Goal: Information Seeking & Learning: Learn about a topic

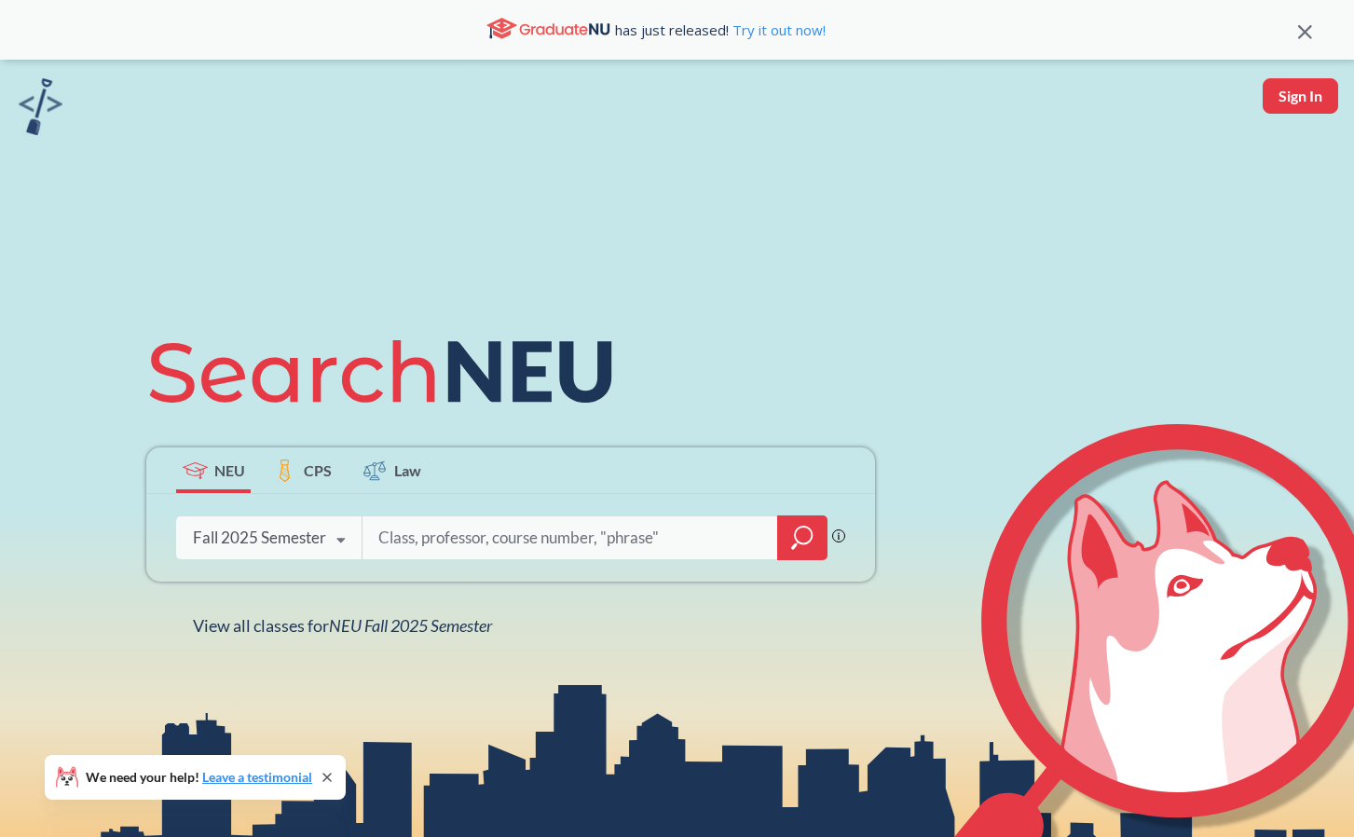
click at [459, 542] on input "search" at bounding box center [571, 537] width 388 height 39
type input "arch1120"
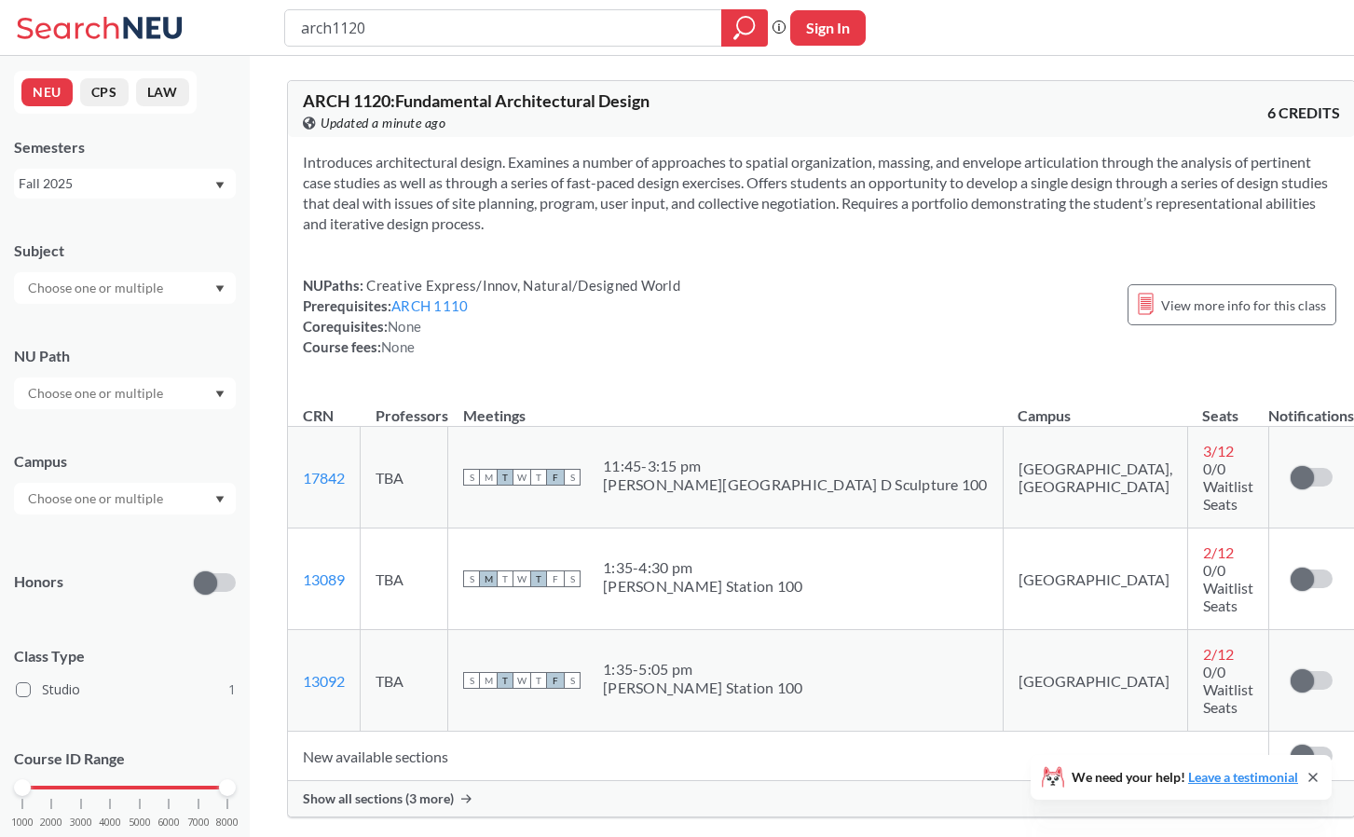
click at [367, 790] on span "Show all sections (3 more)" at bounding box center [378, 798] width 151 height 17
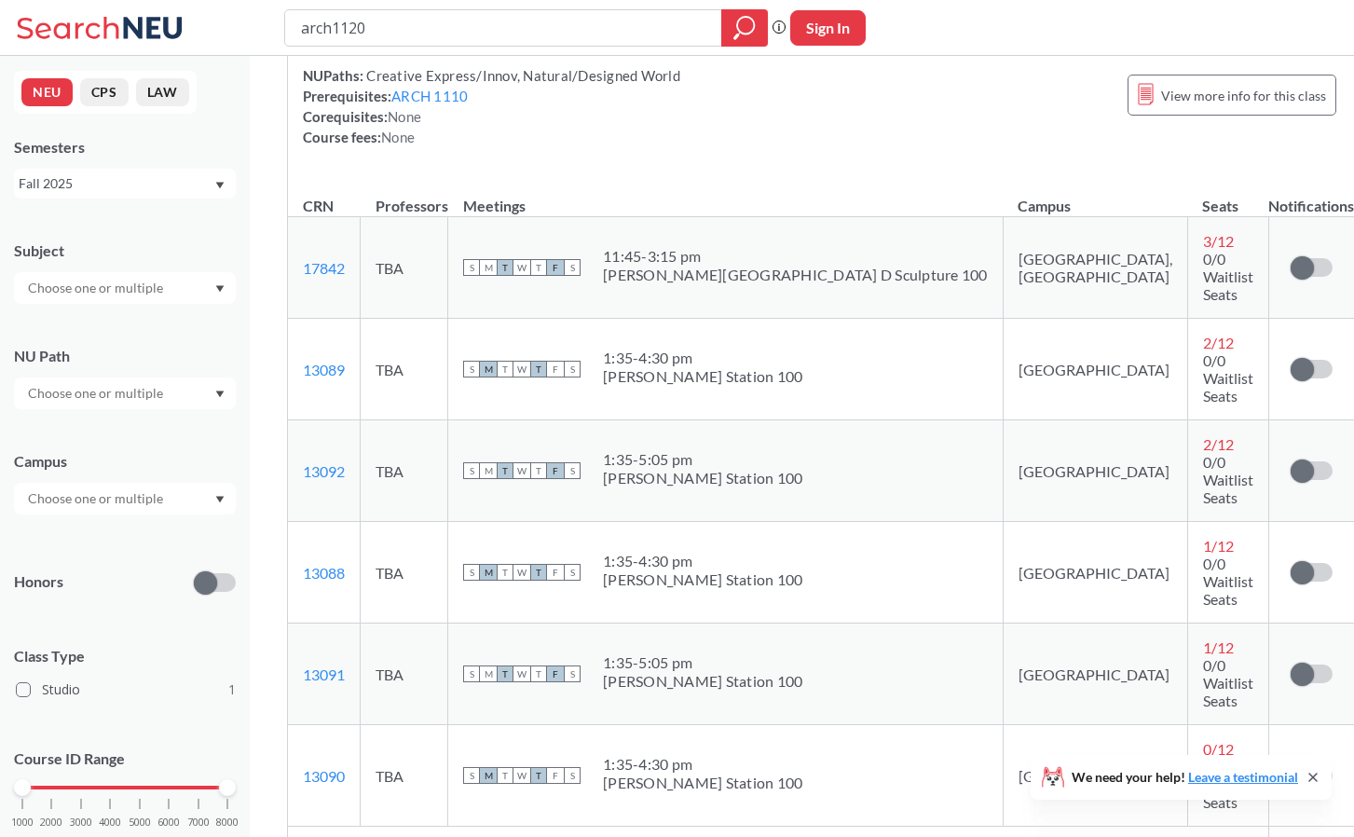
scroll to position [185, 0]
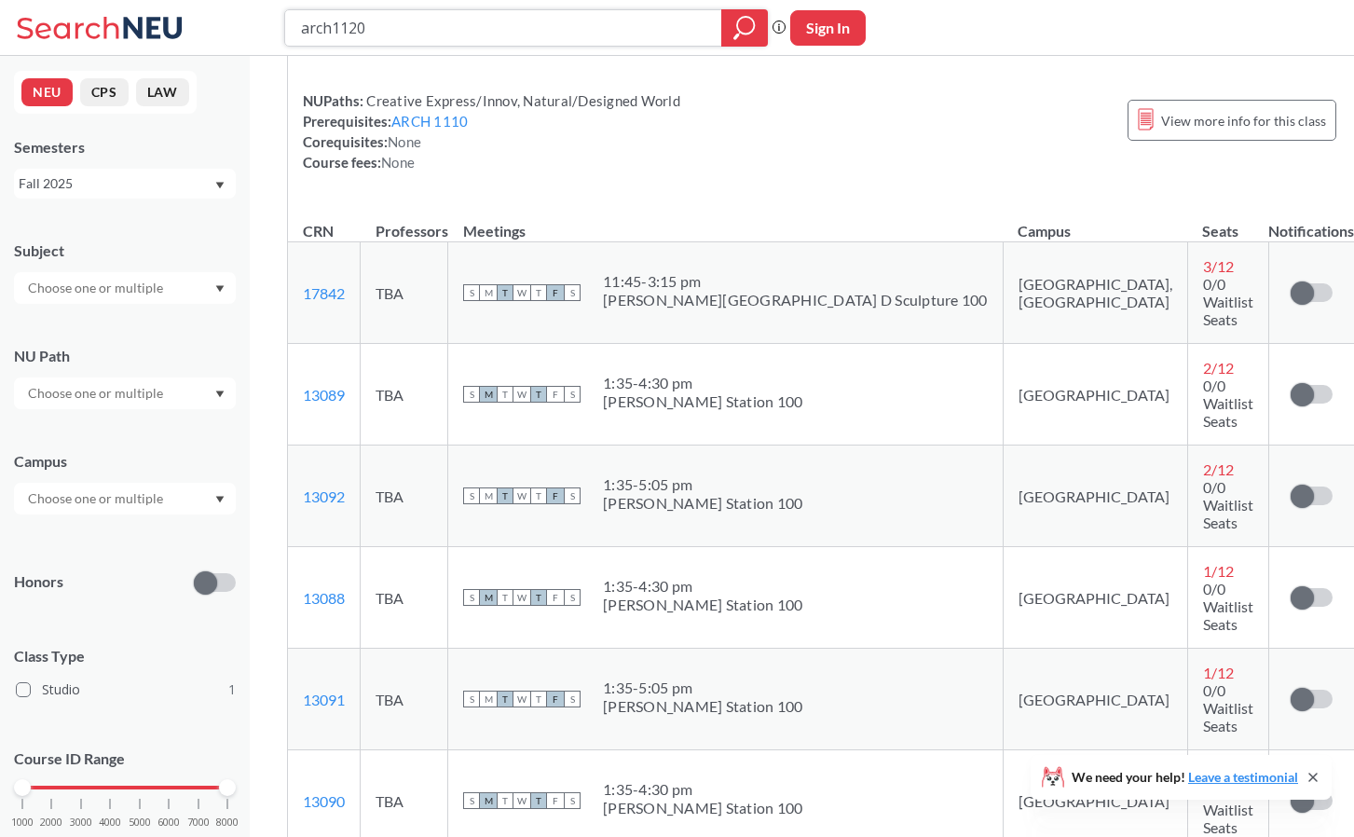
click at [361, 32] on input "arch1120" at bounding box center [503, 28] width 409 height 32
type input "arch1110"
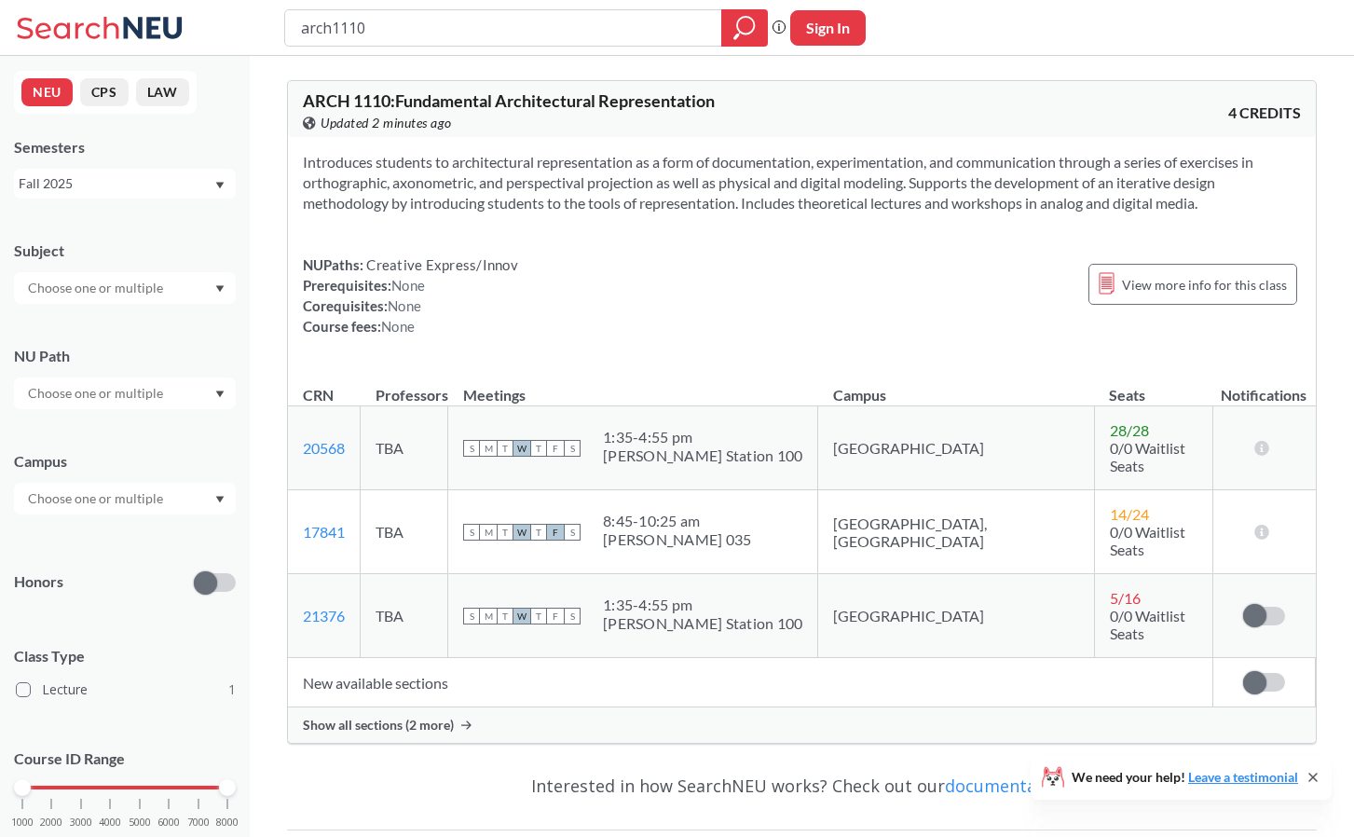
click at [393, 717] on span "Show all sections (2 more)" at bounding box center [378, 725] width 151 height 17
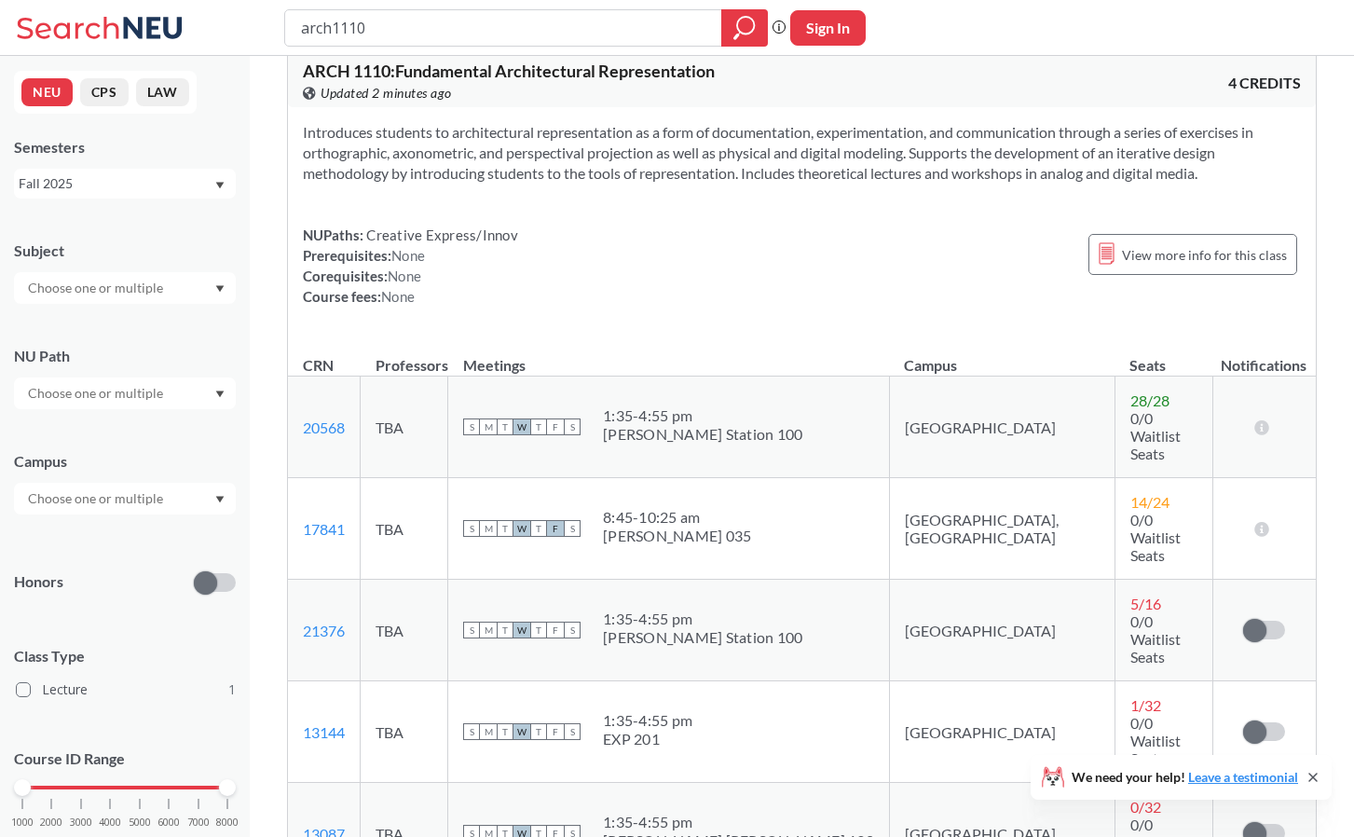
scroll to position [28, 0]
click at [332, 623] on link "21376" at bounding box center [324, 632] width 42 height 18
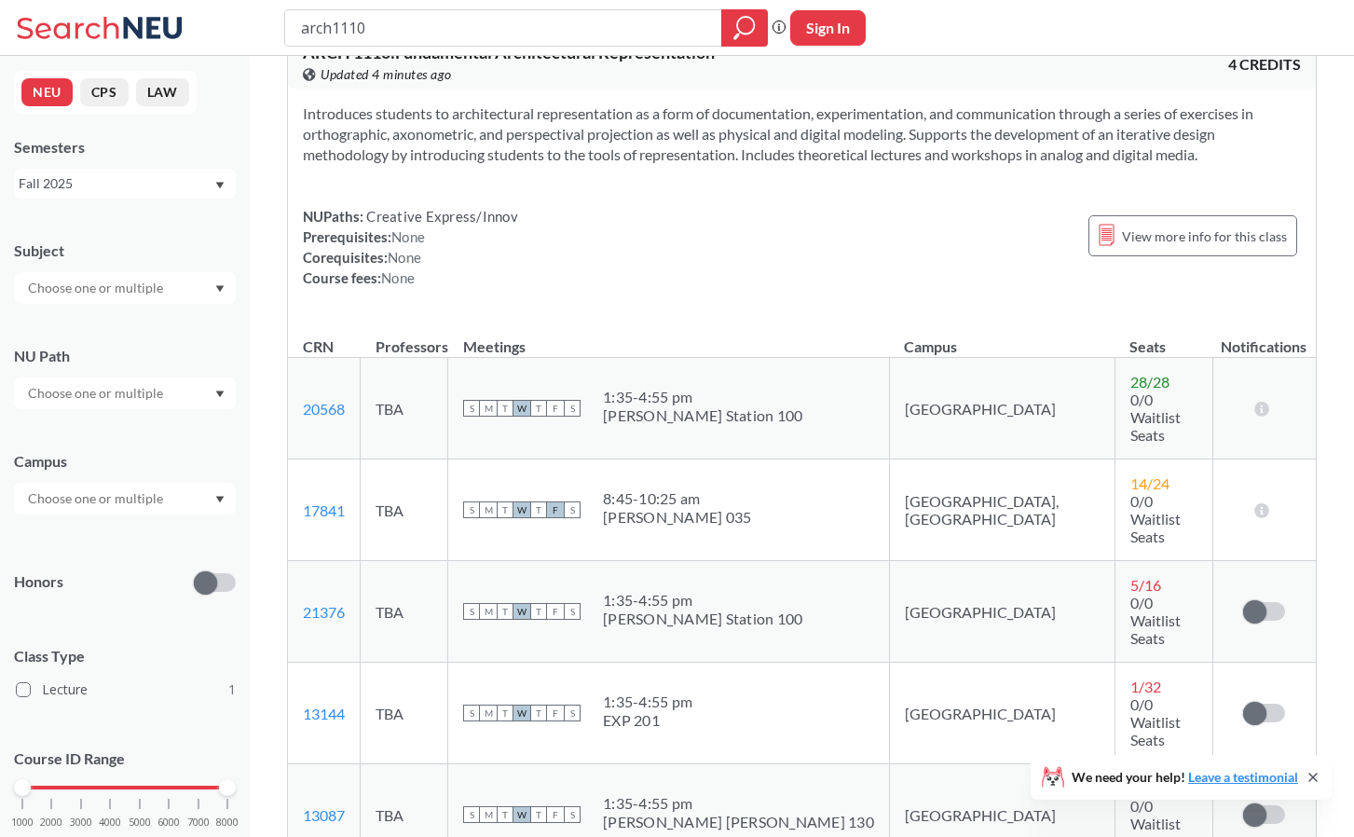
scroll to position [0, 0]
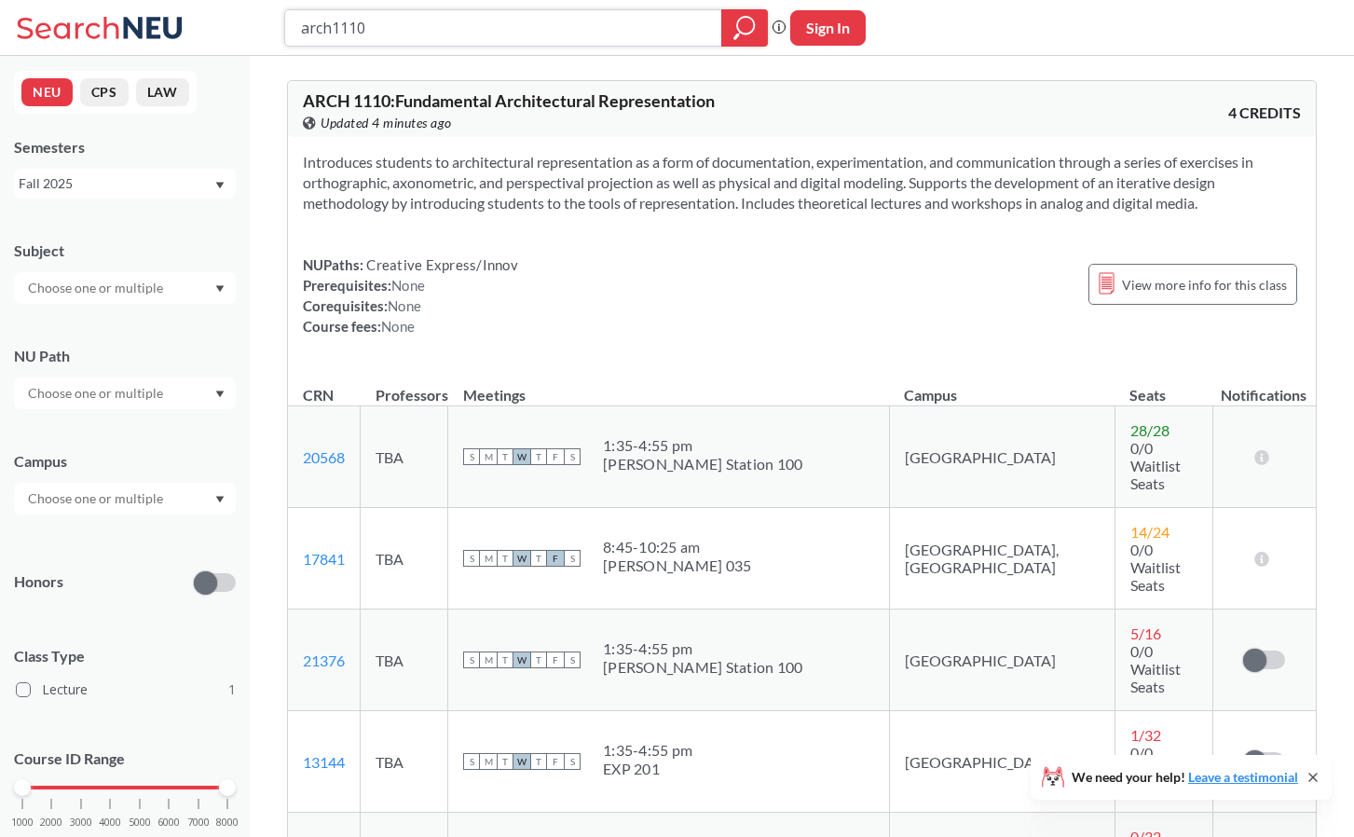
click at [419, 24] on input "arch1110" at bounding box center [503, 28] width 409 height 32
type input "arch1120"
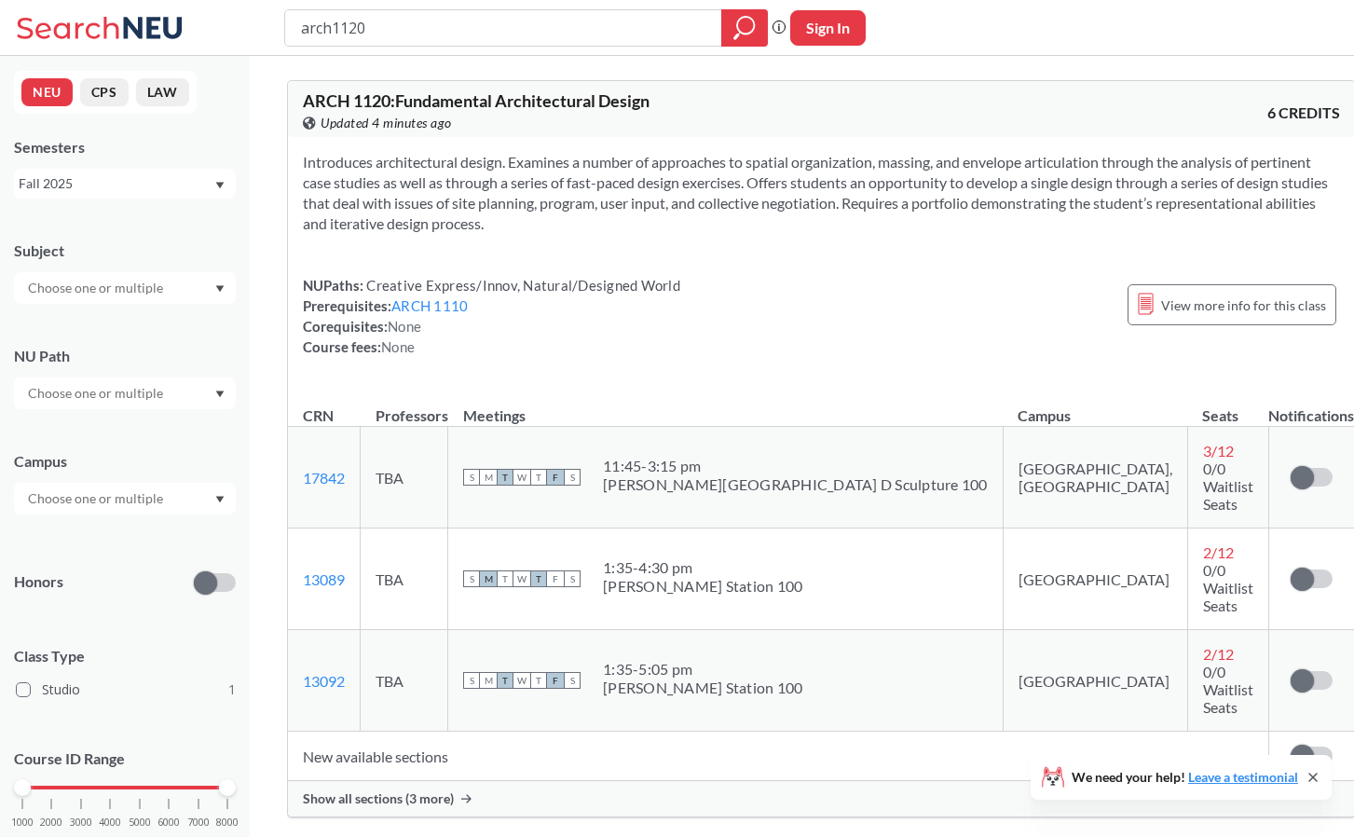
click at [362, 790] on span "Show all sections (3 more)" at bounding box center [378, 798] width 151 height 17
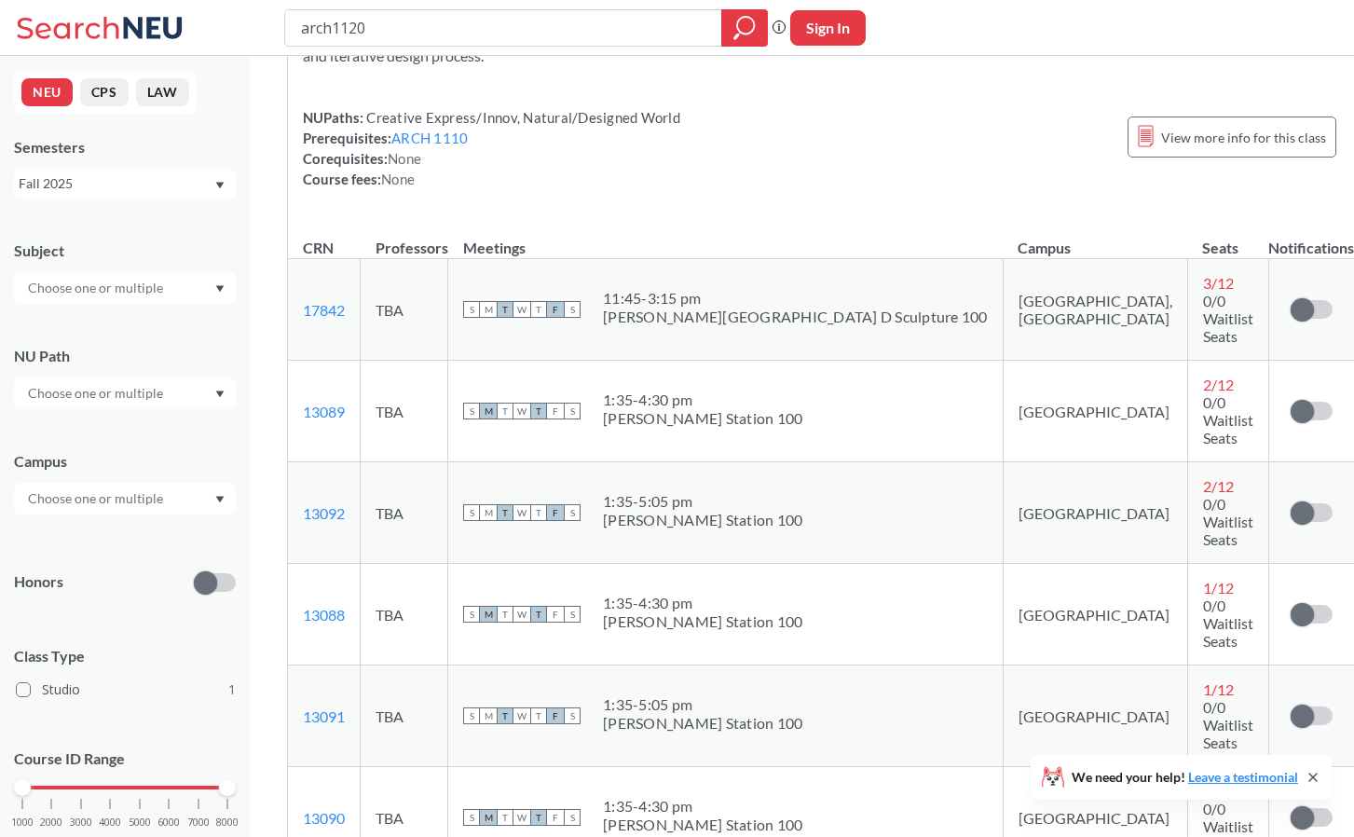
scroll to position [176, 0]
